Goal: Transaction & Acquisition: Purchase product/service

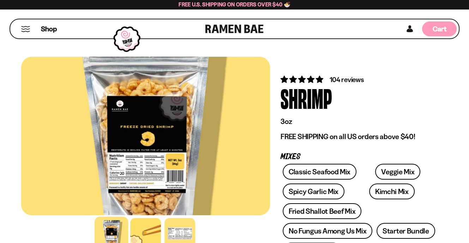
click at [446, 28] on div "Cart D0381C2F-513E-4F90-8A41-6F0A75DCBAAA" at bounding box center [439, 29] width 35 height 15
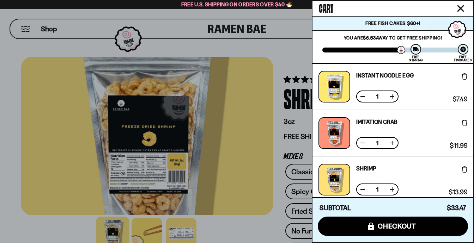
click at [30, 24] on div at bounding box center [237, 121] width 474 height 243
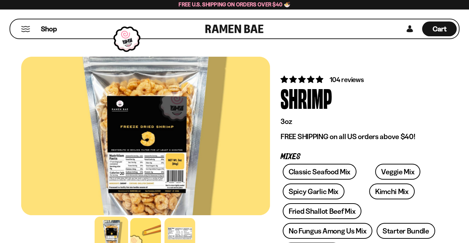
click at [24, 29] on button "Mobile Menu Trigger" at bounding box center [26, 29] width 10 height 6
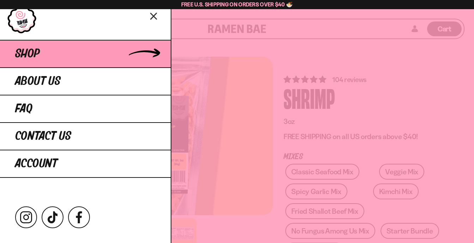
click at [66, 60] on link "Shop" at bounding box center [85, 54] width 171 height 28
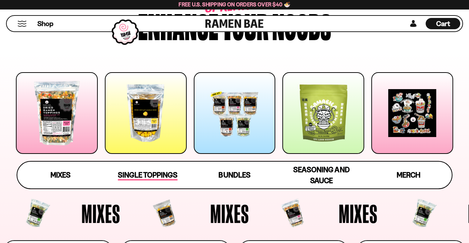
click at [151, 176] on span "Single Toppings" at bounding box center [148, 176] width 60 height 10
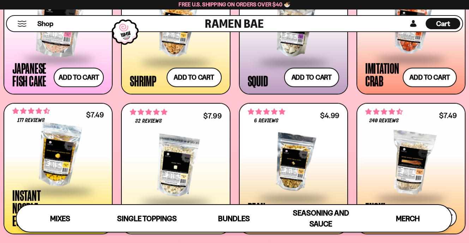
scroll to position [703, 0]
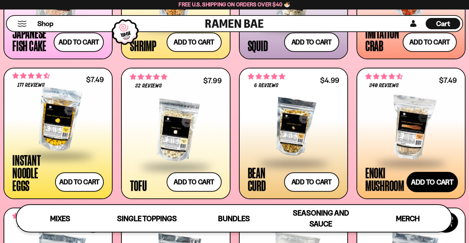
click at [443, 180] on button "Add to cart Add ― Regular price $7.49 Regular price Sale price $7.49 Unit price…" at bounding box center [431, 182] width 51 height 20
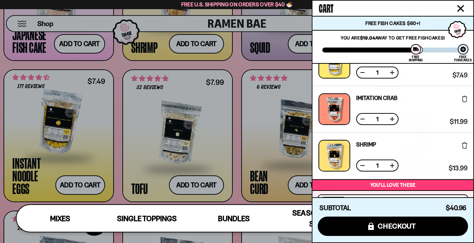
scroll to position [141, 0]
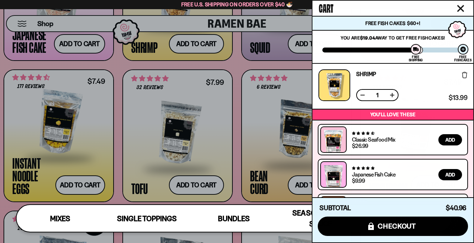
click at [463, 9] on icon "Close cart" at bounding box center [460, 8] width 7 height 7
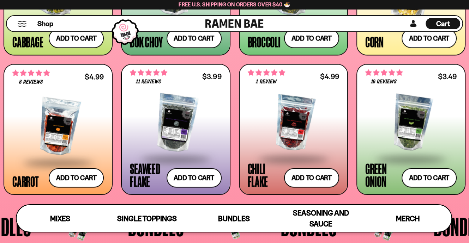
scroll to position [1162, 0]
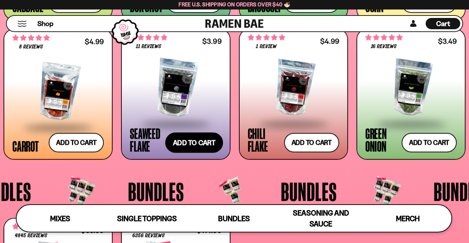
click at [192, 144] on button "Add to cart Add ― Regular price $3.99 Regular price Sale price $3.99 Unit price…" at bounding box center [194, 143] width 58 height 20
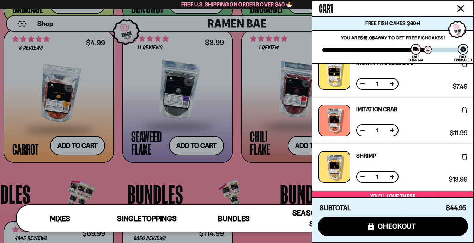
scroll to position [212, 0]
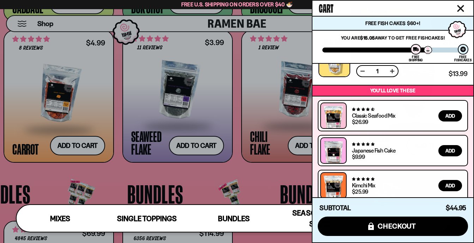
click at [460, 10] on icon "Close cart" at bounding box center [460, 8] width 6 height 6
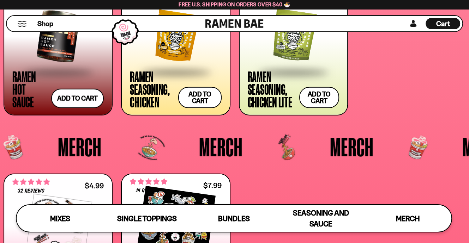
scroll to position [1515, 0]
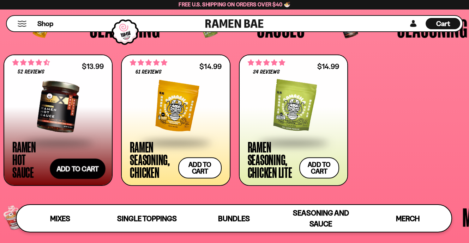
click at [80, 170] on button "Add to cart Add ― Regular price $13.99 Regular price Sale price $13.99 Unit pri…" at bounding box center [77, 169] width 55 height 20
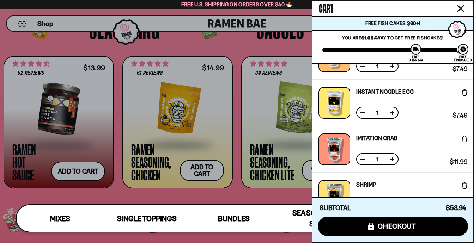
scroll to position [0, 0]
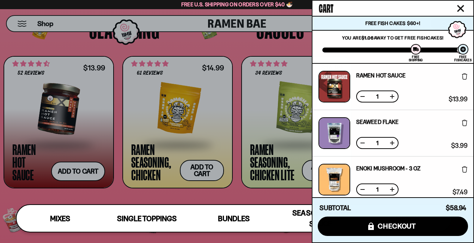
click at [460, 9] on icon "Close cart" at bounding box center [460, 8] width 6 height 6
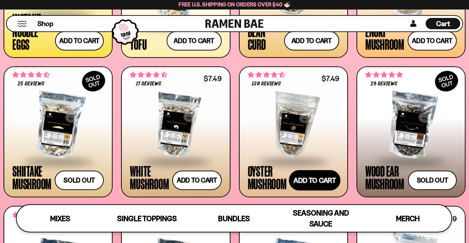
click at [320, 177] on button "Add to cart Add ― Regular price $7.49 Regular price Sale price $7.49 Unit price…" at bounding box center [314, 180] width 51 height 20
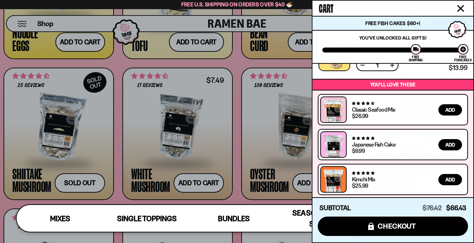
click at [463, 10] on icon "Close cart" at bounding box center [460, 8] width 7 height 7
